Goal: Use online tool/utility: Utilize a website feature to perform a specific function

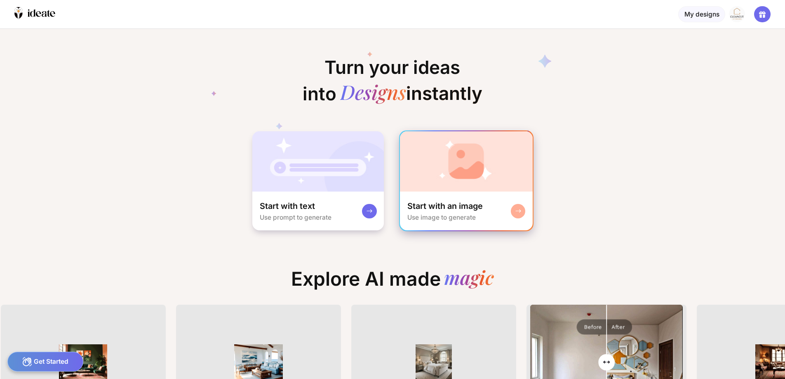
click at [434, 214] on div "Use image to generate" at bounding box center [441, 217] width 68 height 8
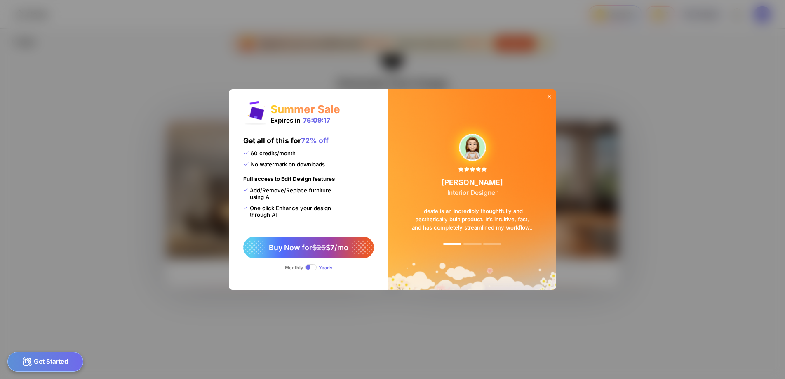
click at [551, 94] on icon at bounding box center [549, 96] width 7 height 7
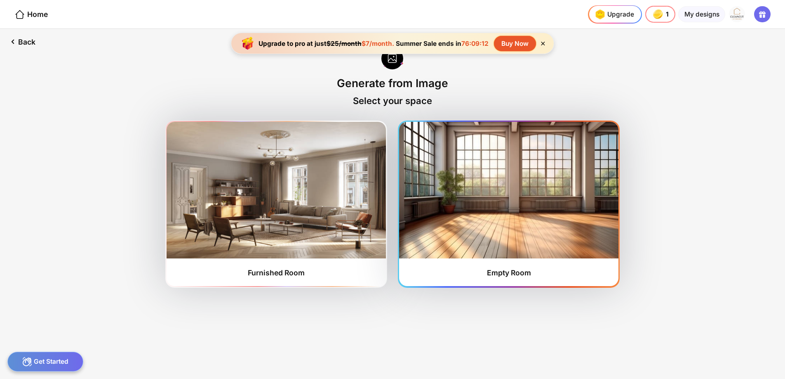
click at [474, 186] on img at bounding box center [508, 190] width 219 height 136
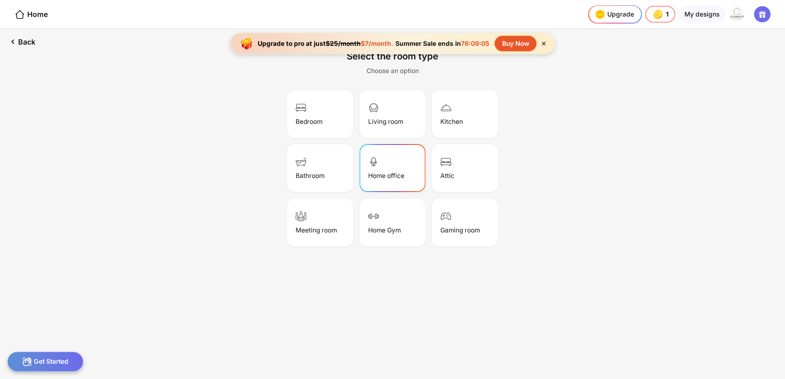
click at [399, 170] on div "Home office" at bounding box center [393, 167] width 64 height 45
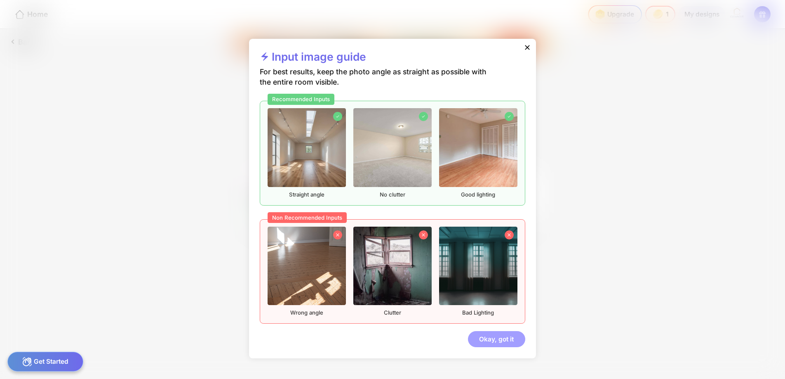
click at [496, 339] on div "Okay, got it" at bounding box center [496, 339] width 57 height 16
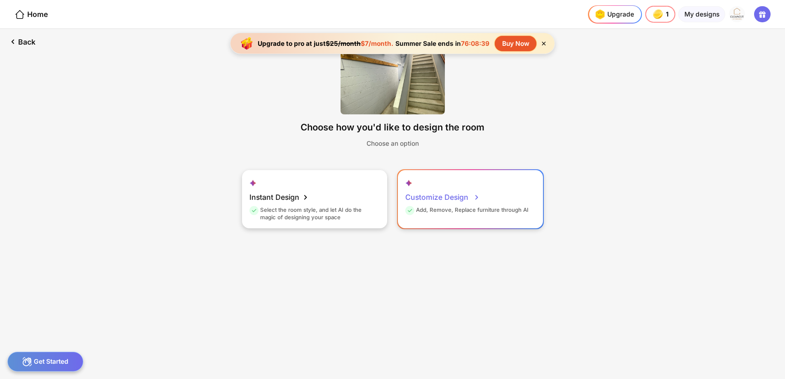
click at [453, 196] on div "Customize Design" at bounding box center [442, 197] width 75 height 18
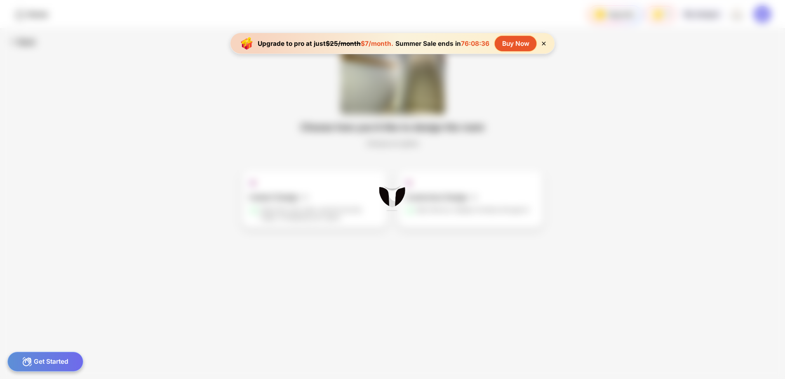
click at [543, 44] on icon at bounding box center [544, 44] width 4 height 4
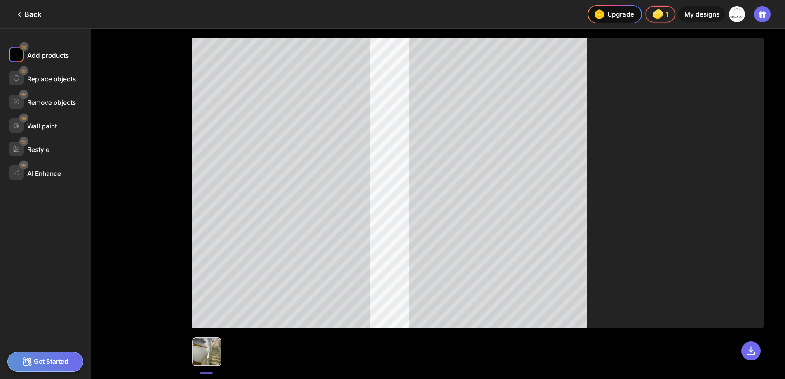
click at [44, 56] on div "Add products" at bounding box center [48, 56] width 42 height 8
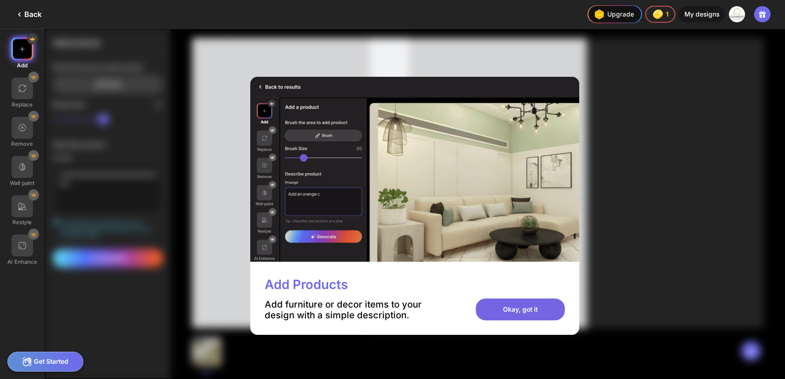
click at [546, 312] on div "Okay, got it" at bounding box center [520, 309] width 89 height 22
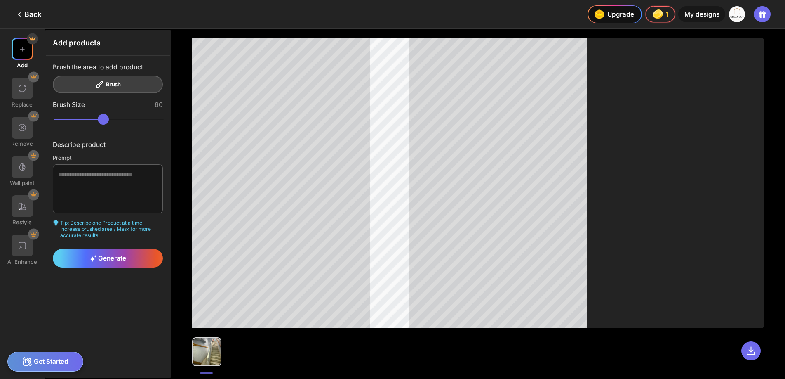
click at [97, 83] on div "Brush the area to add product Brush" at bounding box center [108, 78] width 110 height 31
click at [106, 87] on div "Brush the area to add product Brush" at bounding box center [108, 78] width 110 height 31
click at [92, 184] on textarea at bounding box center [108, 188] width 110 height 49
click at [111, 272] on div "**********" at bounding box center [108, 165] width 125 height 219
click at [112, 259] on span "Generate" at bounding box center [108, 258] width 36 height 8
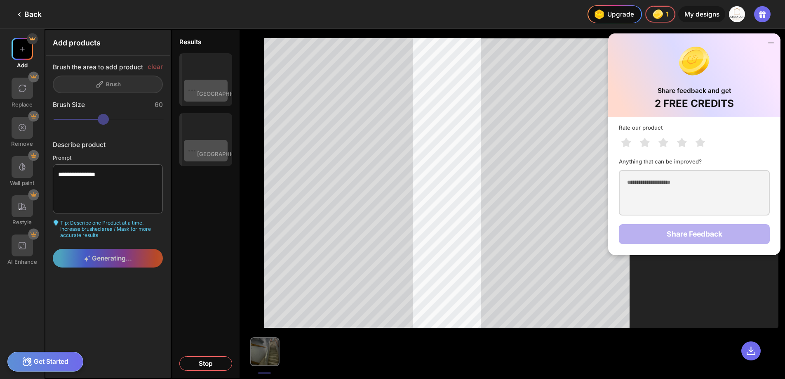
click at [771, 45] on icon at bounding box center [771, 43] width 10 height 10
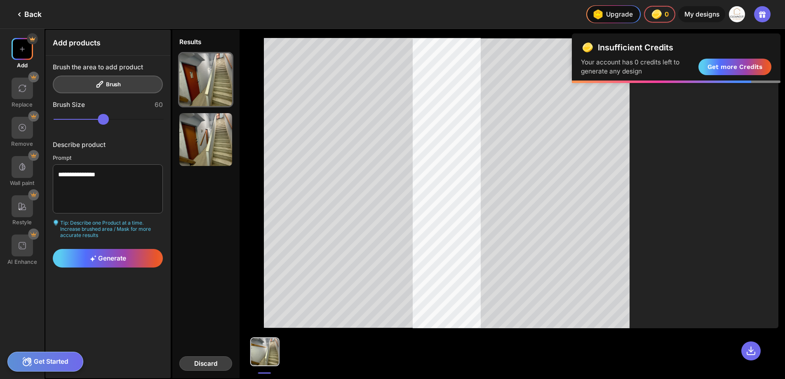
click at [207, 364] on div "Discard" at bounding box center [205, 363] width 53 height 14
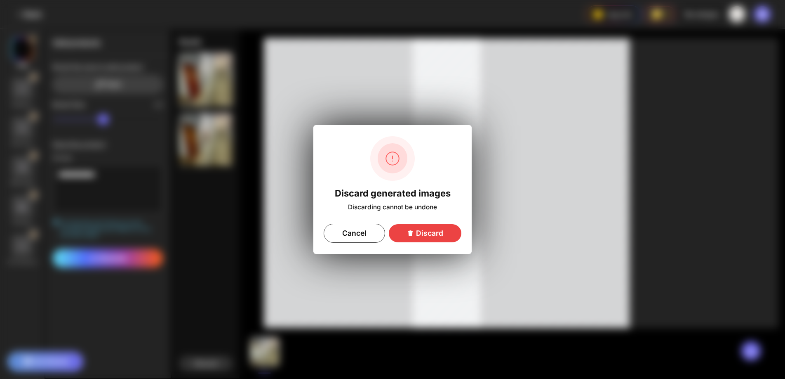
click at [411, 238] on div "Discard" at bounding box center [425, 233] width 73 height 18
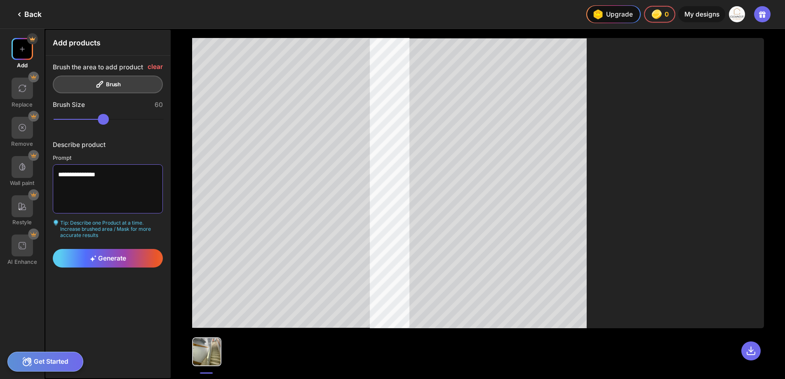
click at [122, 178] on textarea "**********" at bounding box center [108, 188] width 110 height 49
type textarea "**********"
click at [121, 264] on div "Generate" at bounding box center [108, 258] width 110 height 19
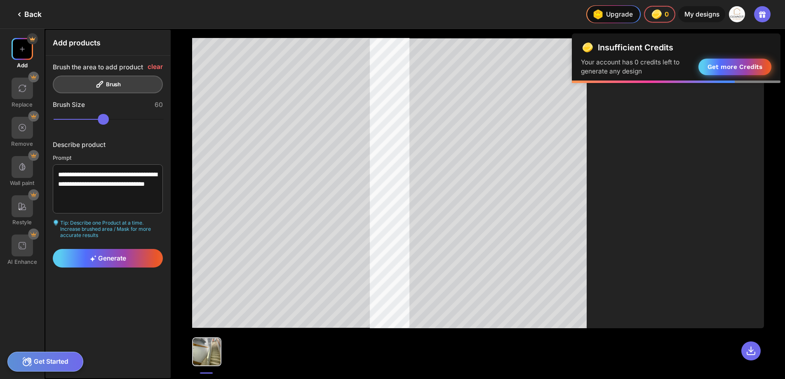
click at [714, 68] on div "Get more Credits" at bounding box center [735, 67] width 73 height 16
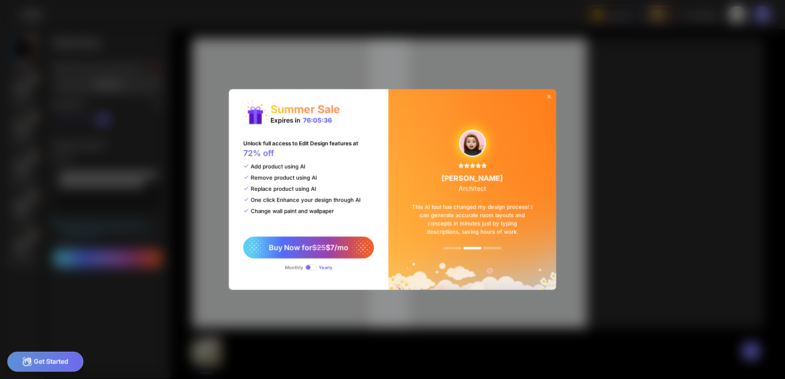
click at [552, 95] on icon at bounding box center [549, 96] width 7 height 7
